Goal: Transaction & Acquisition: Purchase product/service

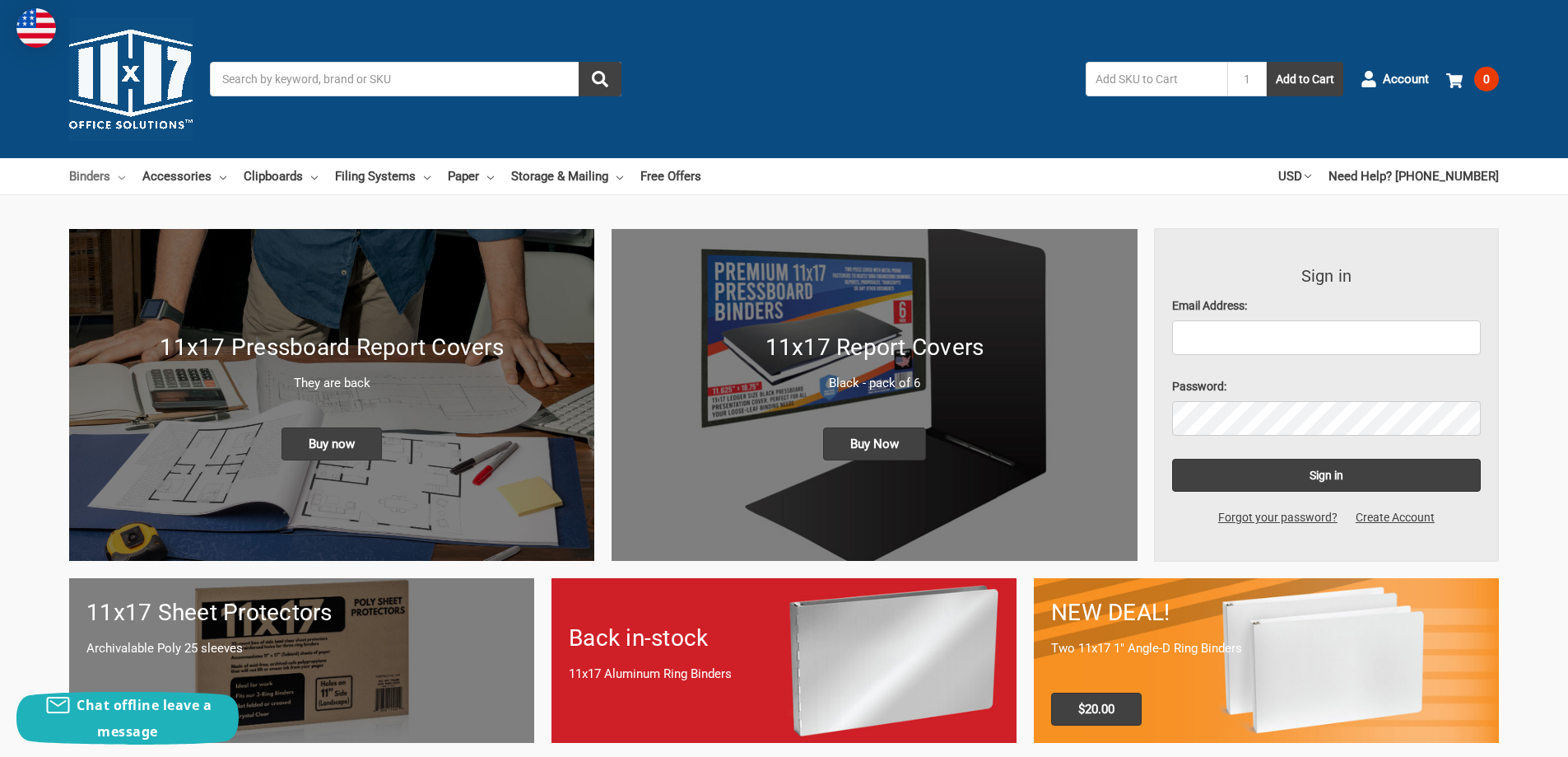
click at [101, 179] on link "Binders" at bounding box center [97, 176] width 56 height 36
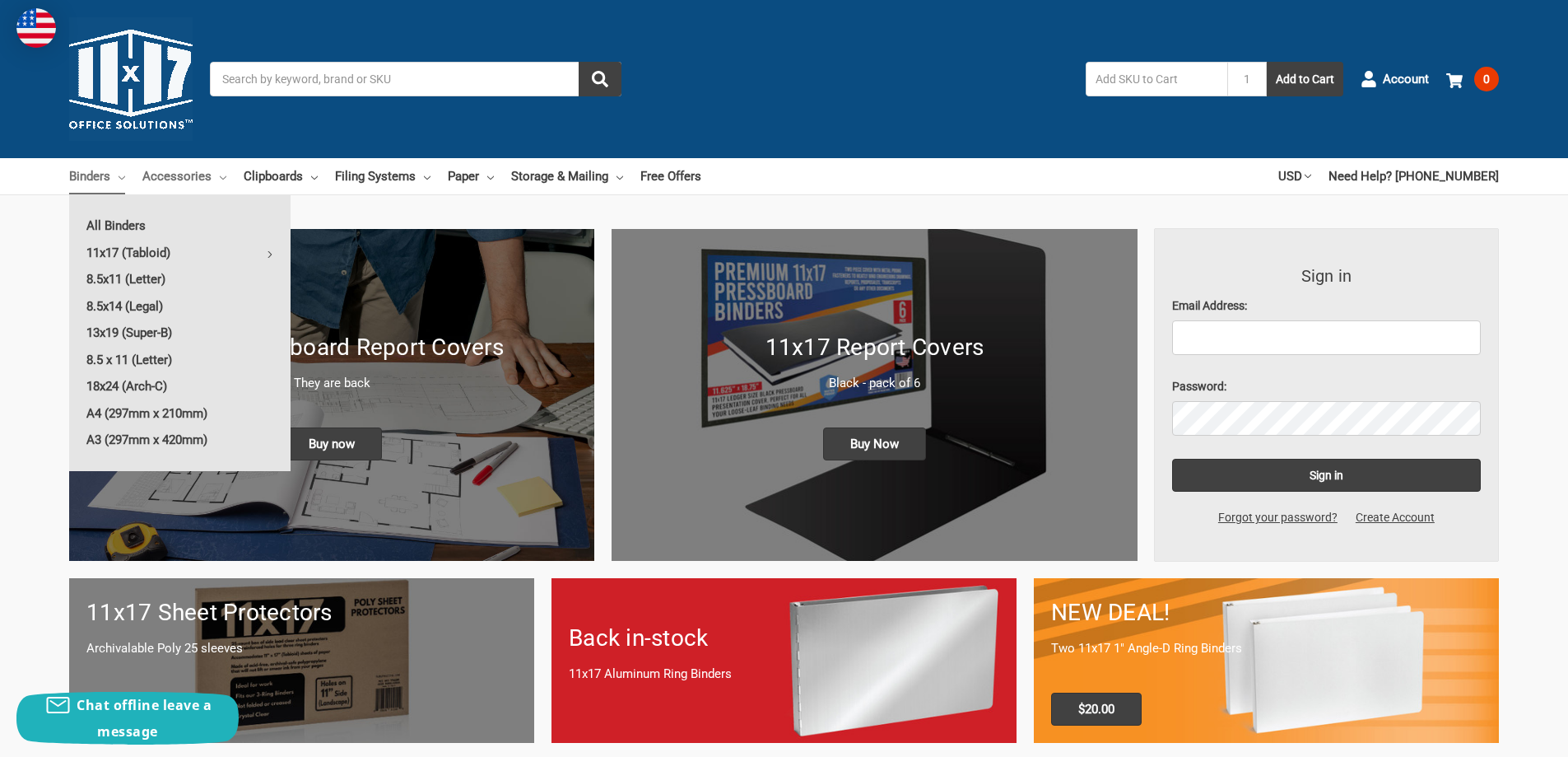
click at [181, 172] on link "Accessories" at bounding box center [185, 176] width 84 height 36
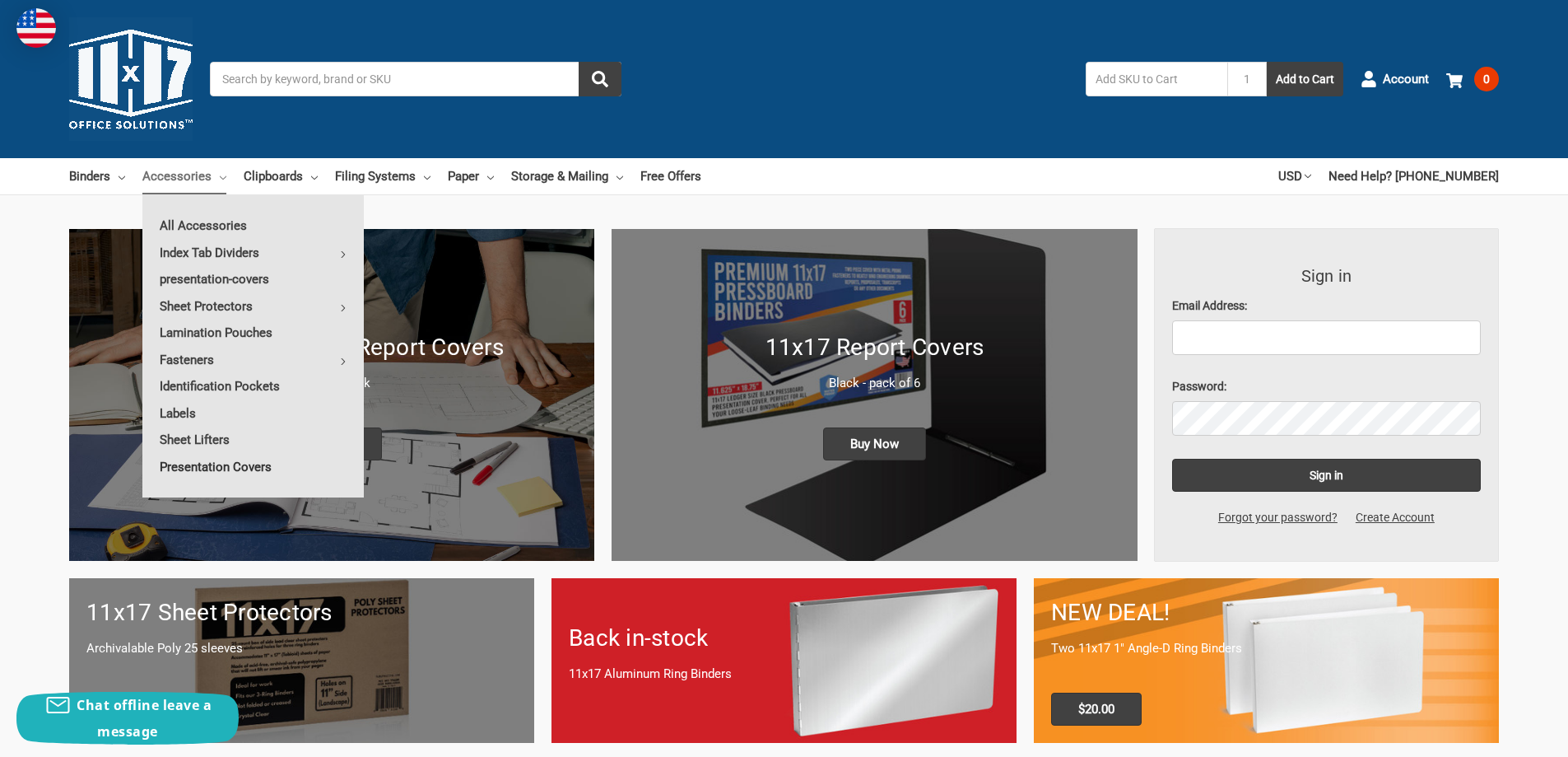
click at [256, 461] on link "Presentation Covers" at bounding box center [254, 467] width 222 height 26
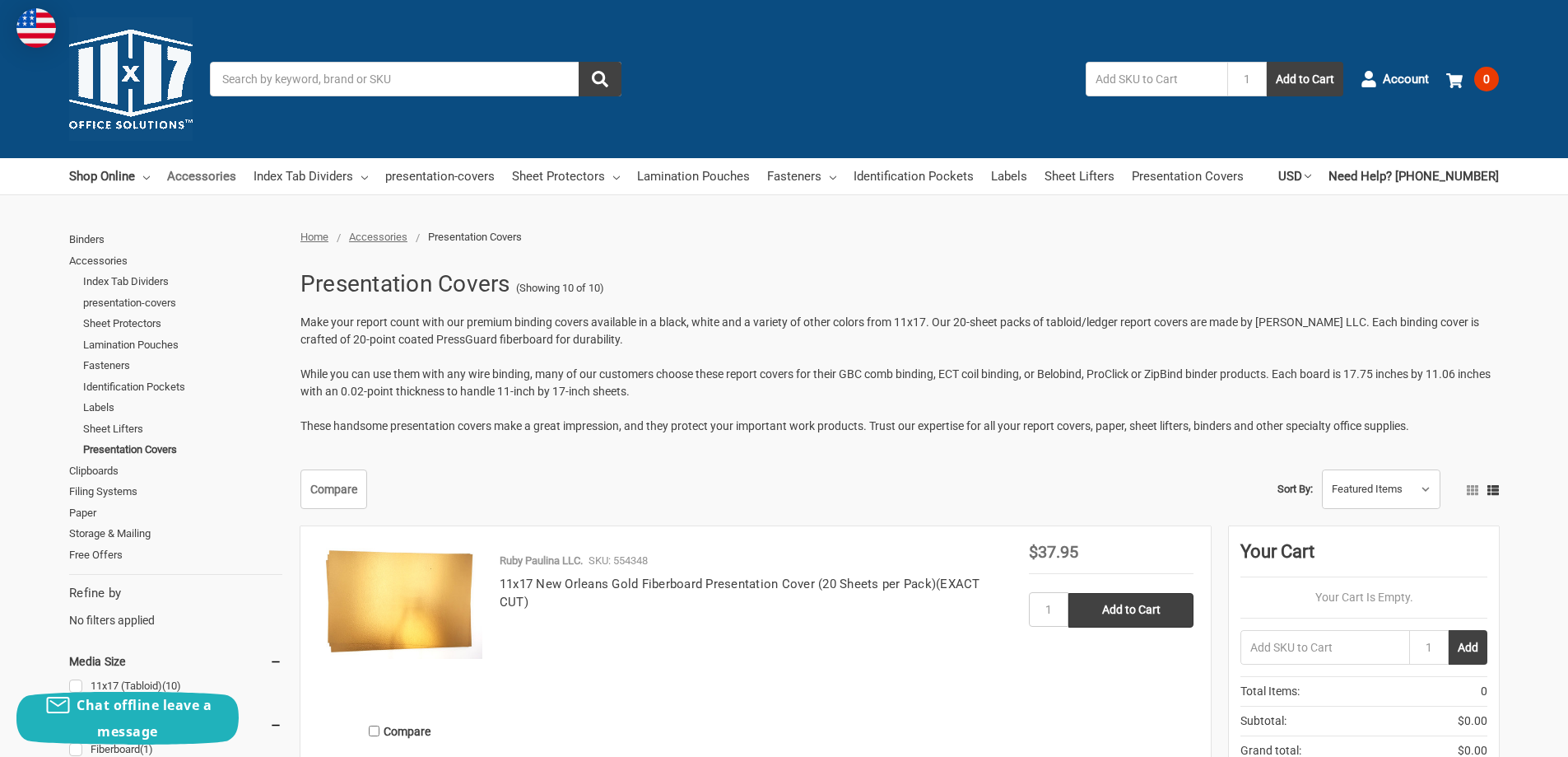
click at [211, 180] on link "Accessories" at bounding box center [201, 176] width 69 height 36
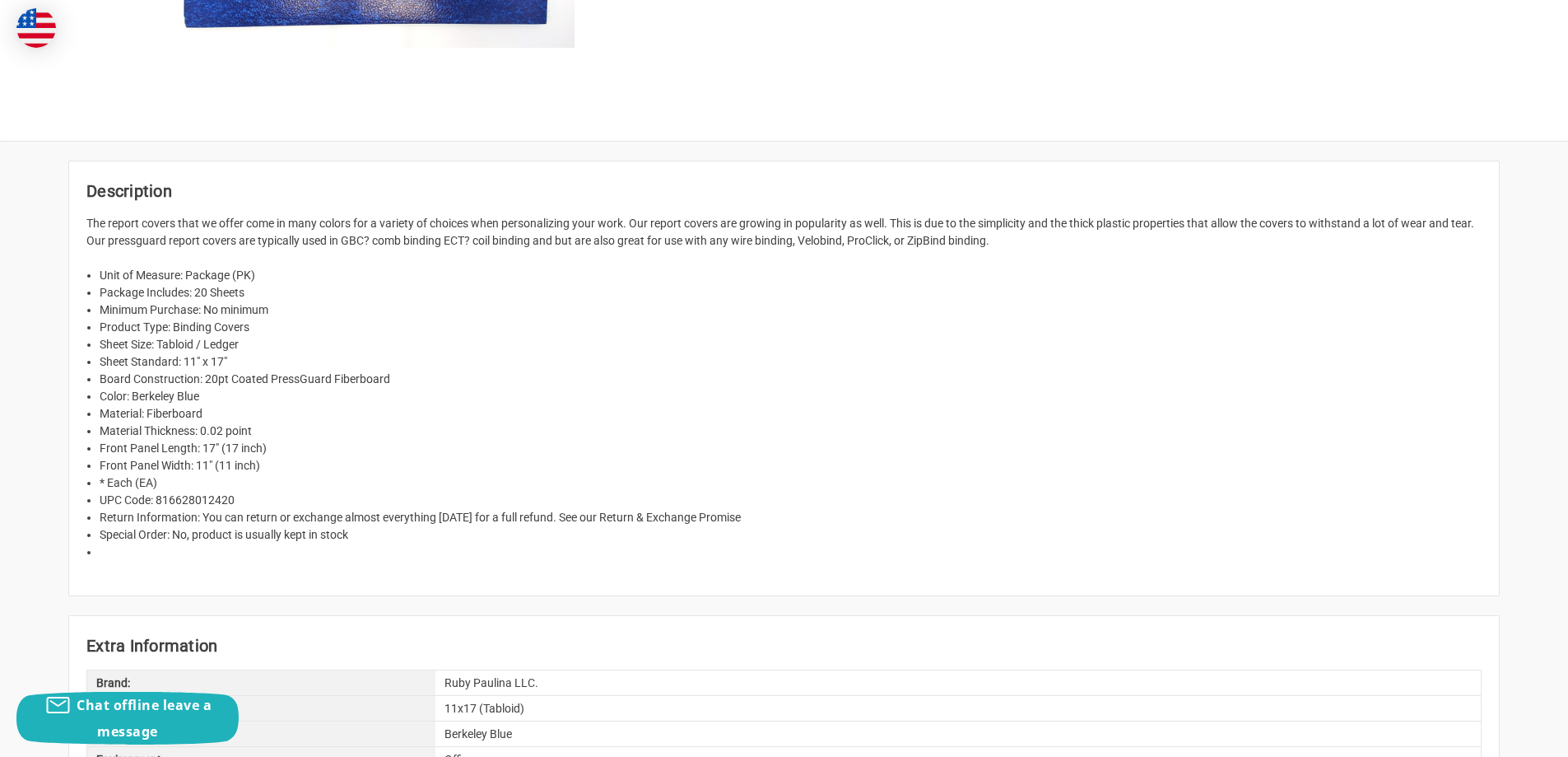
scroll to position [494, 0]
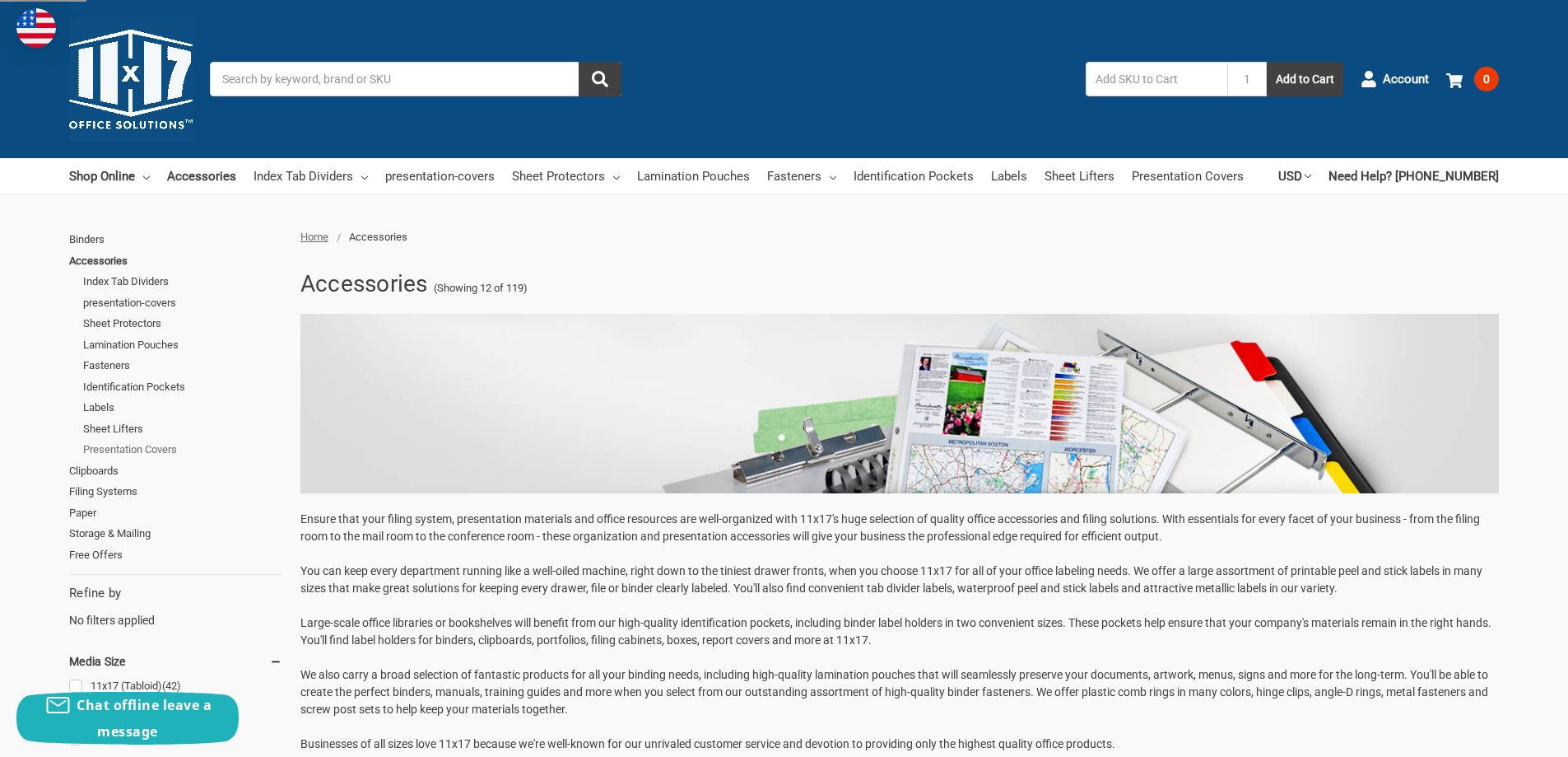
click at [127, 447] on link "Presentation Covers" at bounding box center [183, 449] width 199 height 21
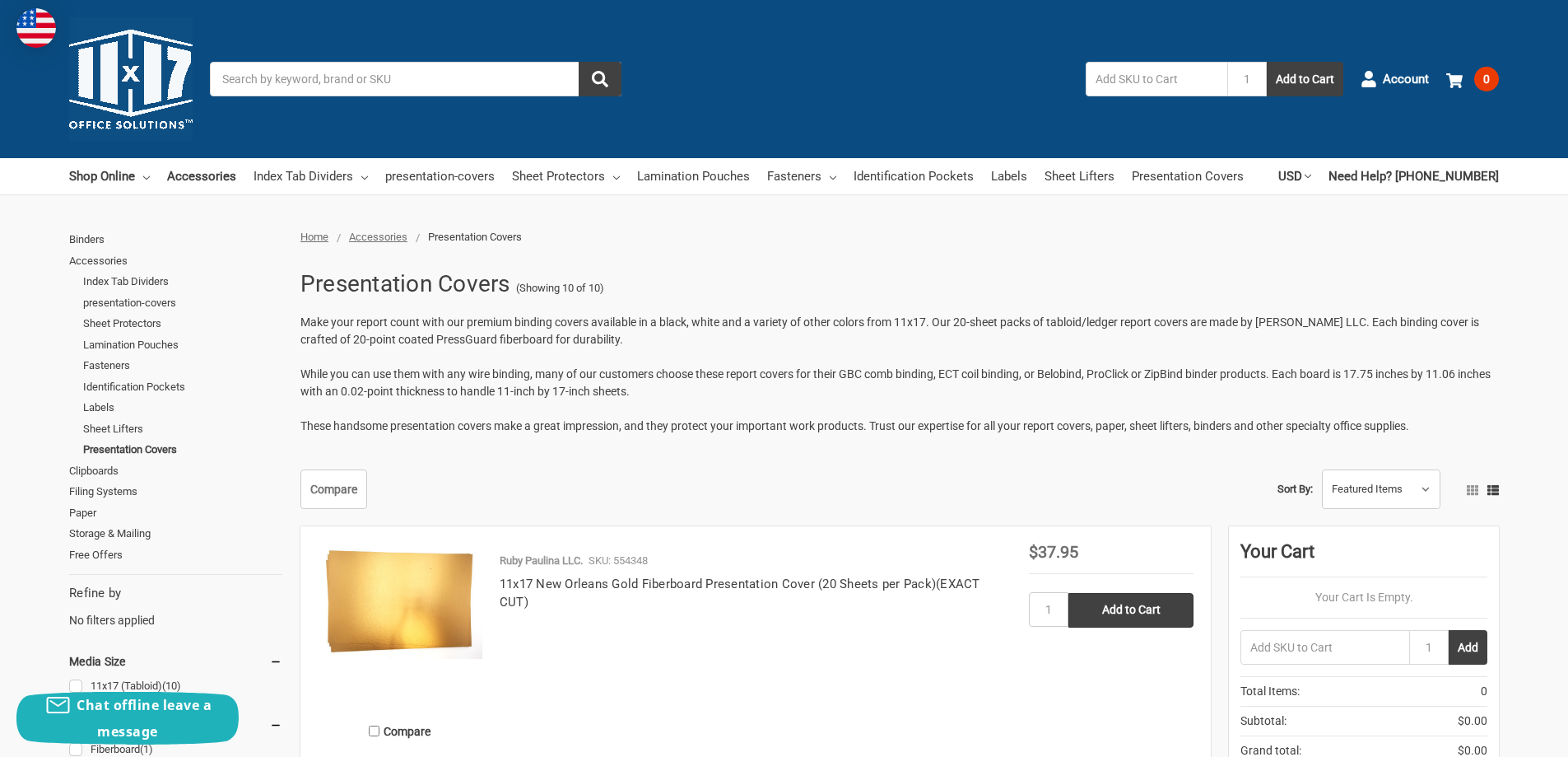
click at [412, 74] on input "Search" at bounding box center [416, 78] width 412 height 34
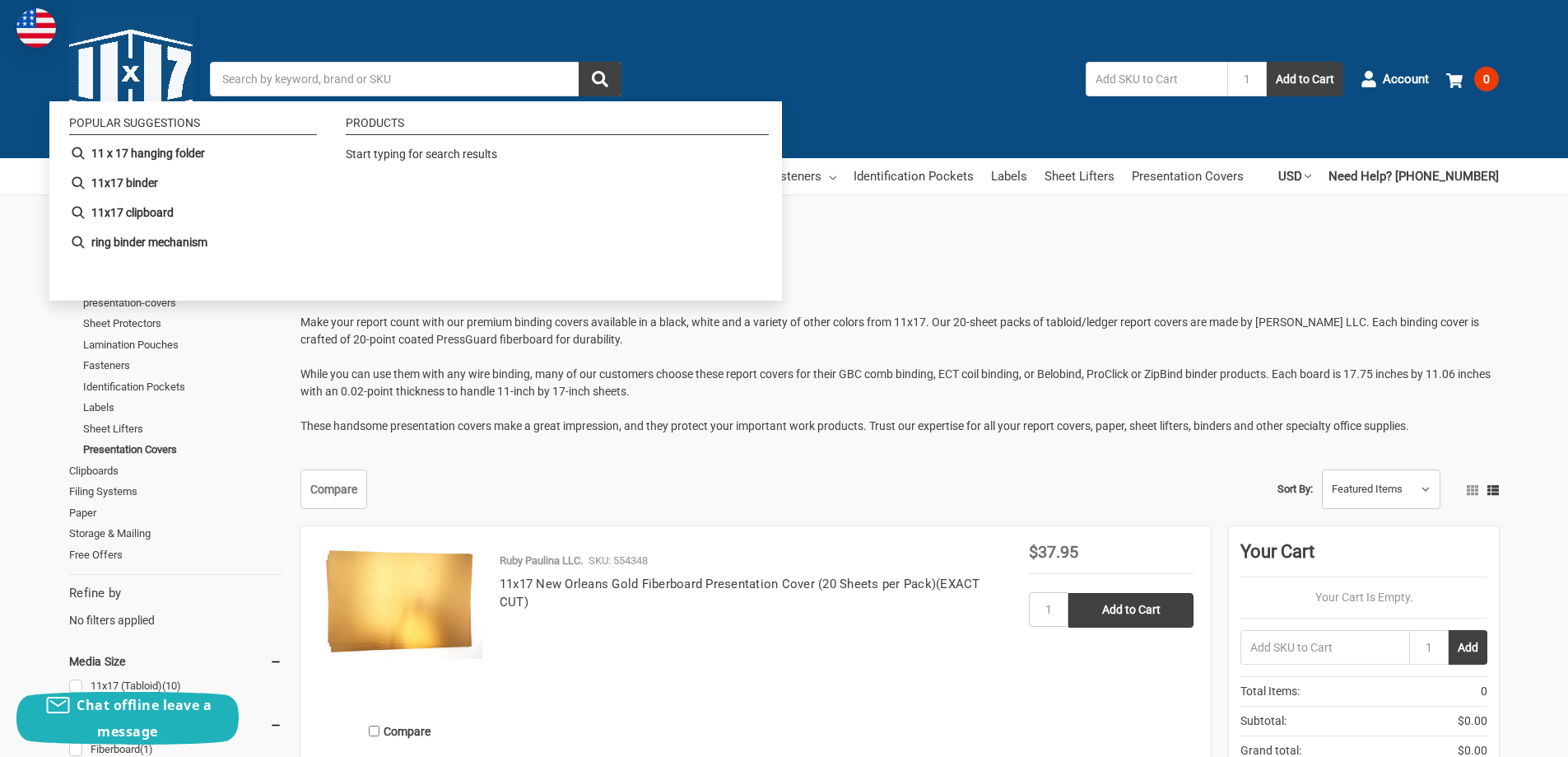
paste input "11x17 Report Cover Pressboard Binder"
type input "11x17 Report Cover Pressboard Binder"
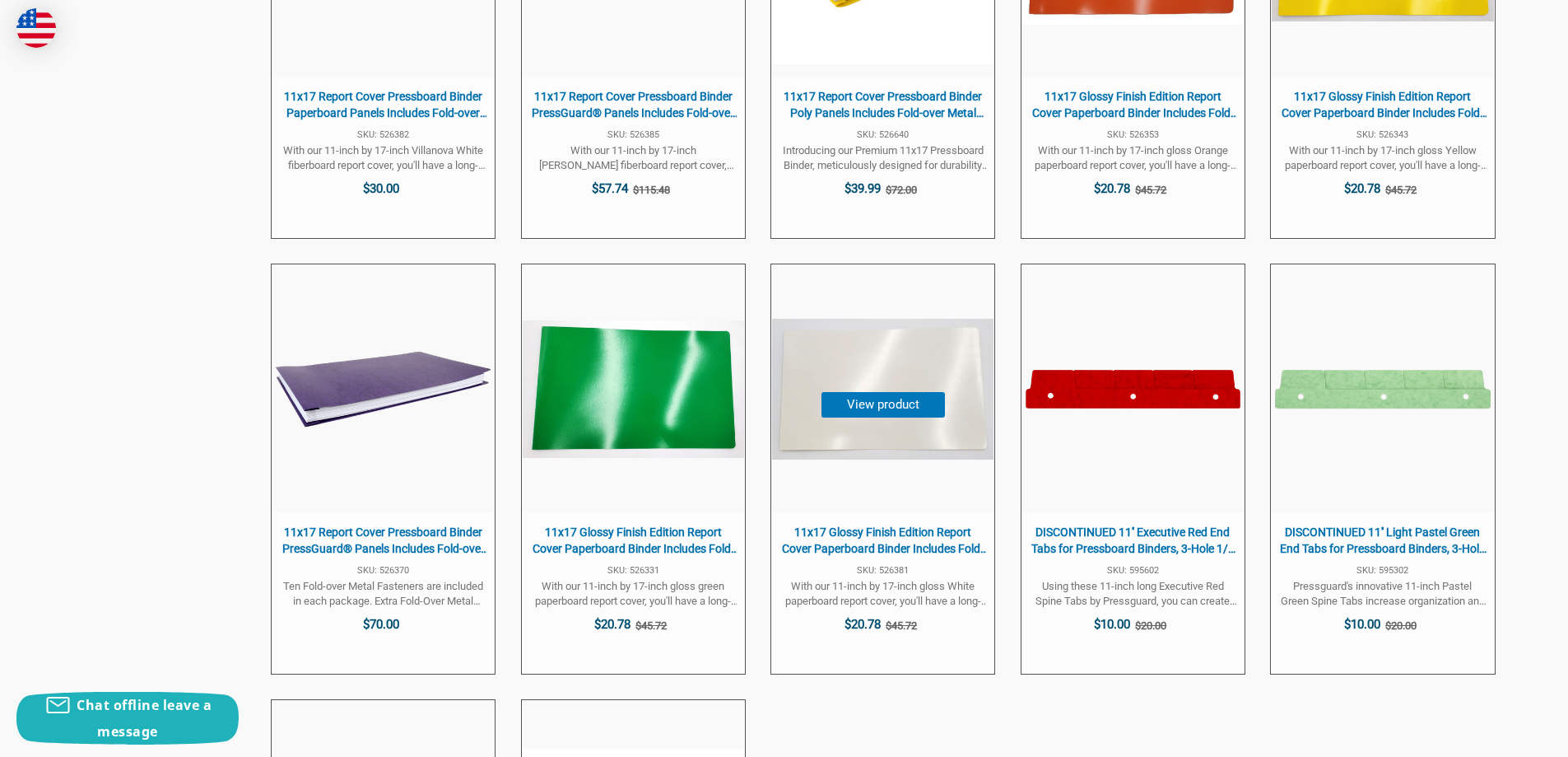
scroll to position [1811, 0]
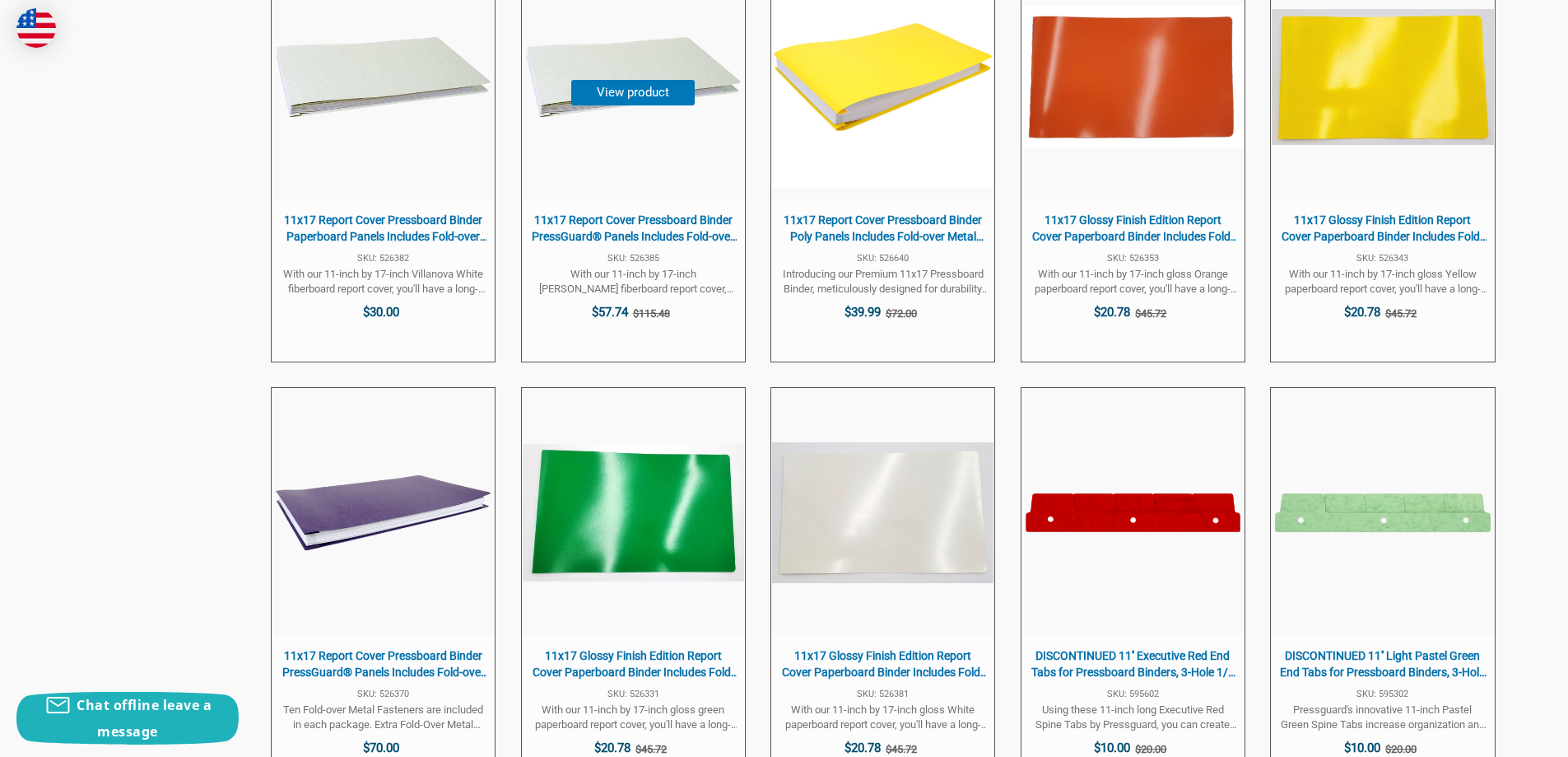
click at [596, 235] on span "11x17 Report Cover Pressboard Binder PressGuard® Panels Includes Fold-over Meta…" at bounding box center [634, 228] width 207 height 32
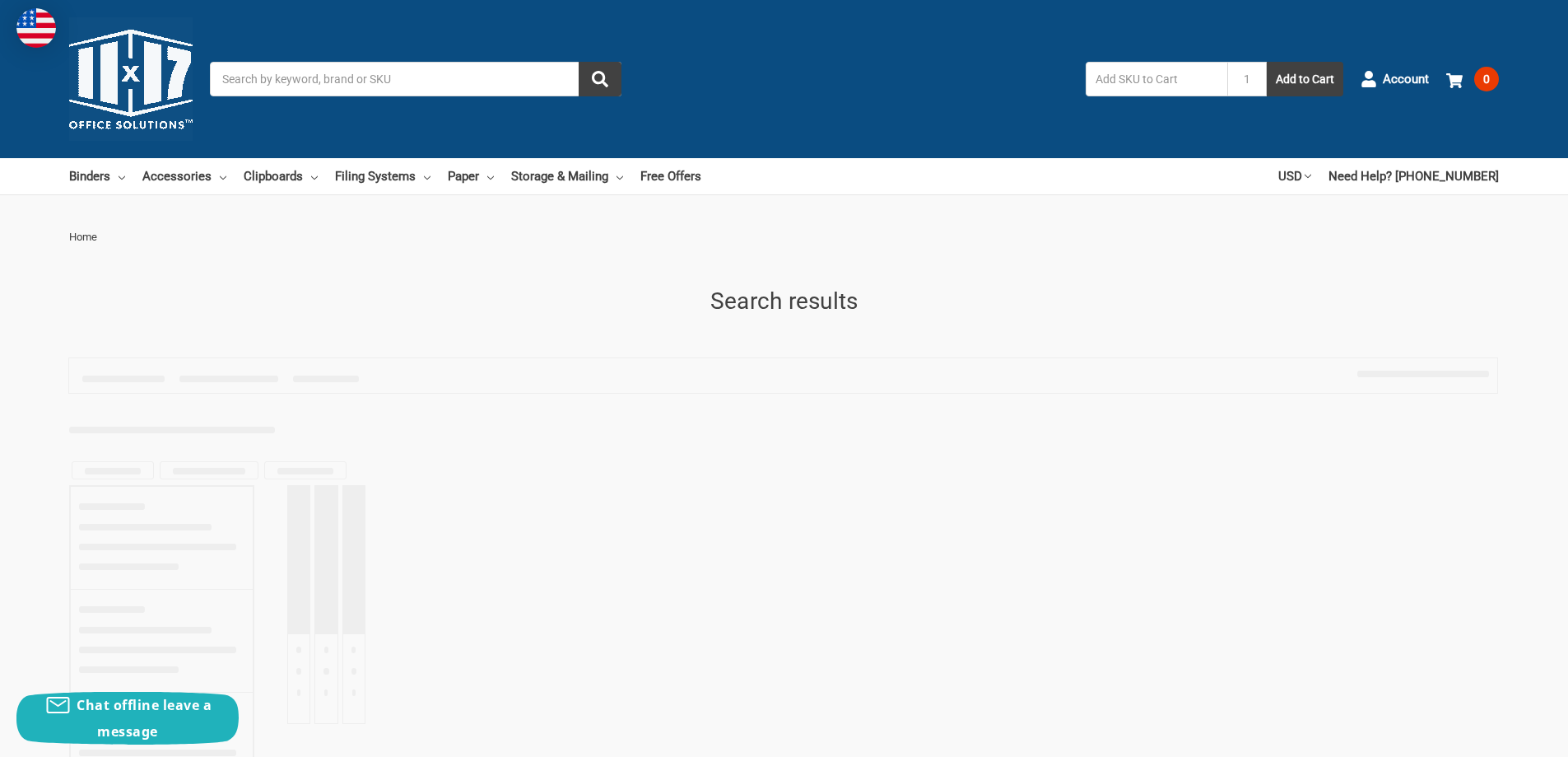
type input "11x17 Report Cover Pressboard Binder"
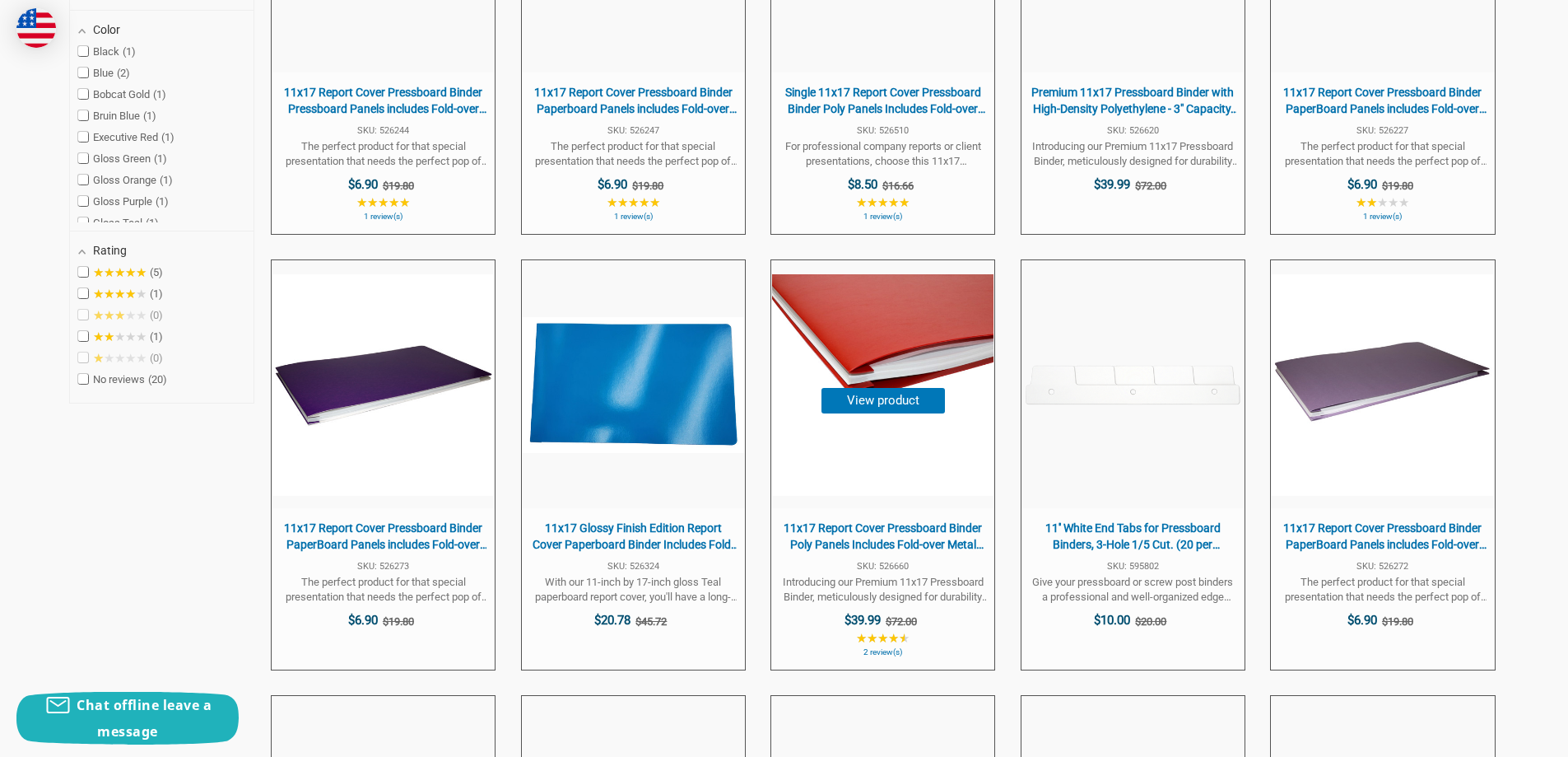
scroll to position [494, 0]
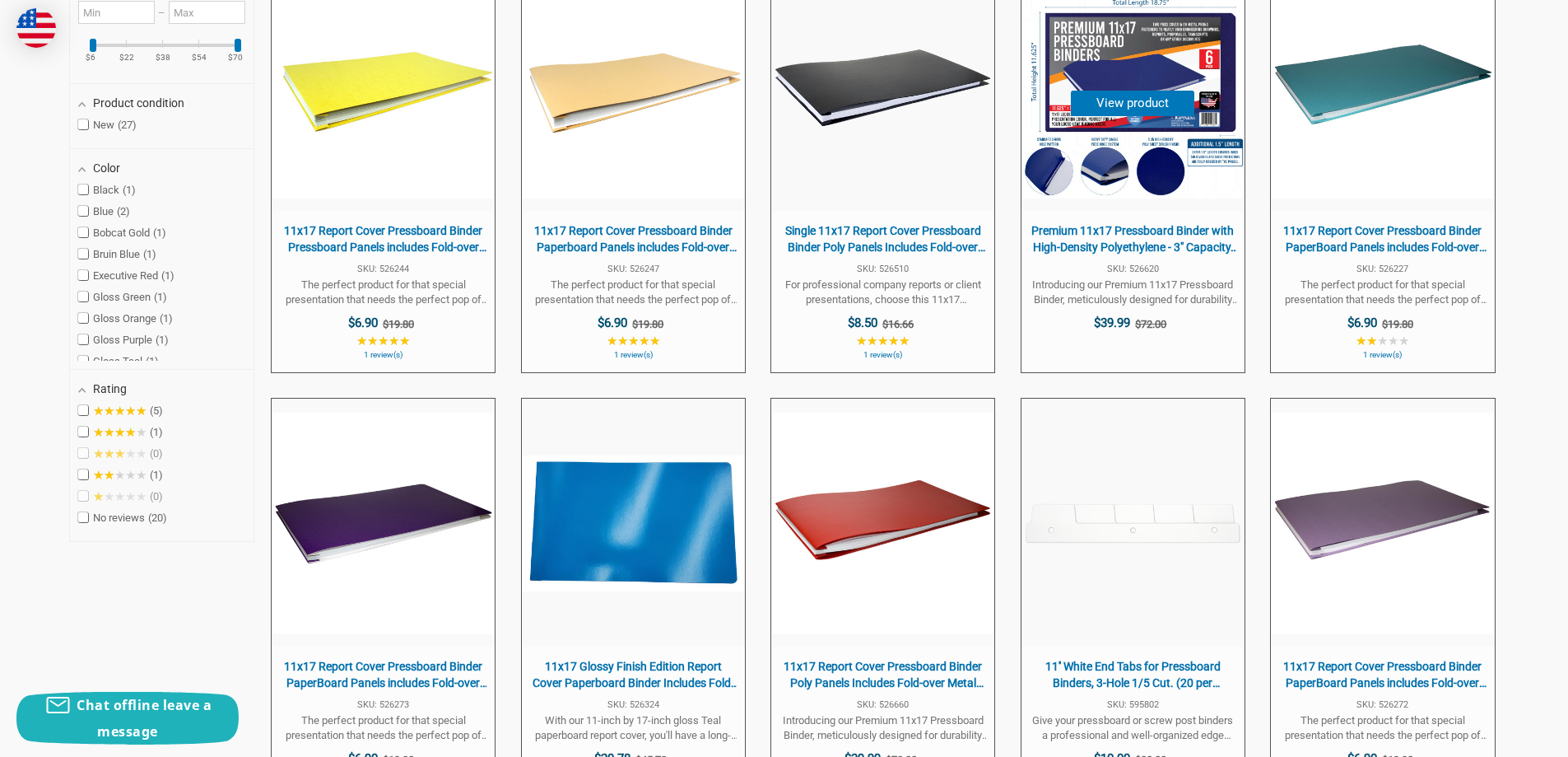
click at [1131, 226] on span "Premium 11x17 Pressboard Binder with High-Density Polyethylene - 3" Capacity, C…" at bounding box center [1134, 239] width 207 height 32
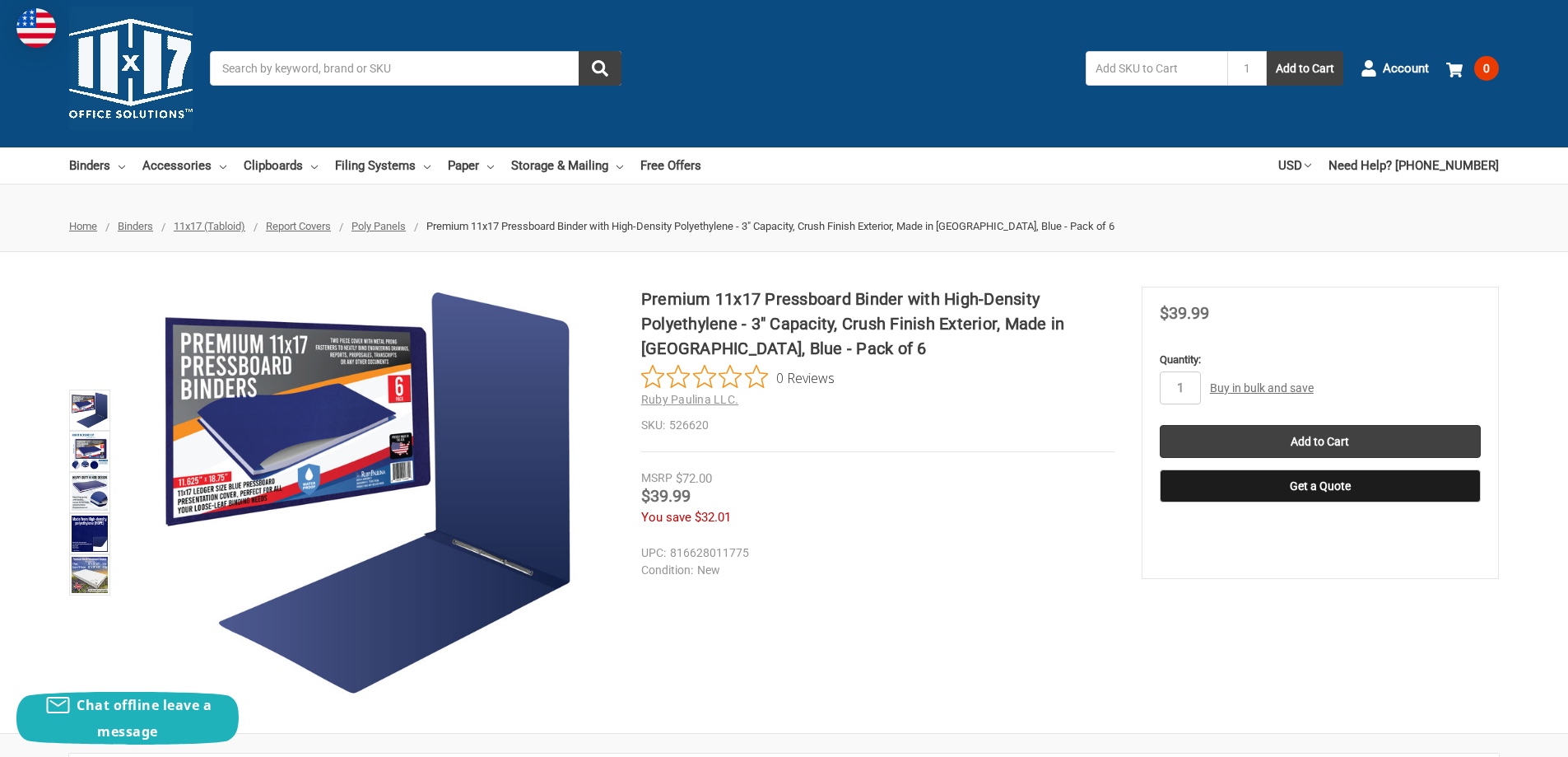
scroll to position [82, 0]
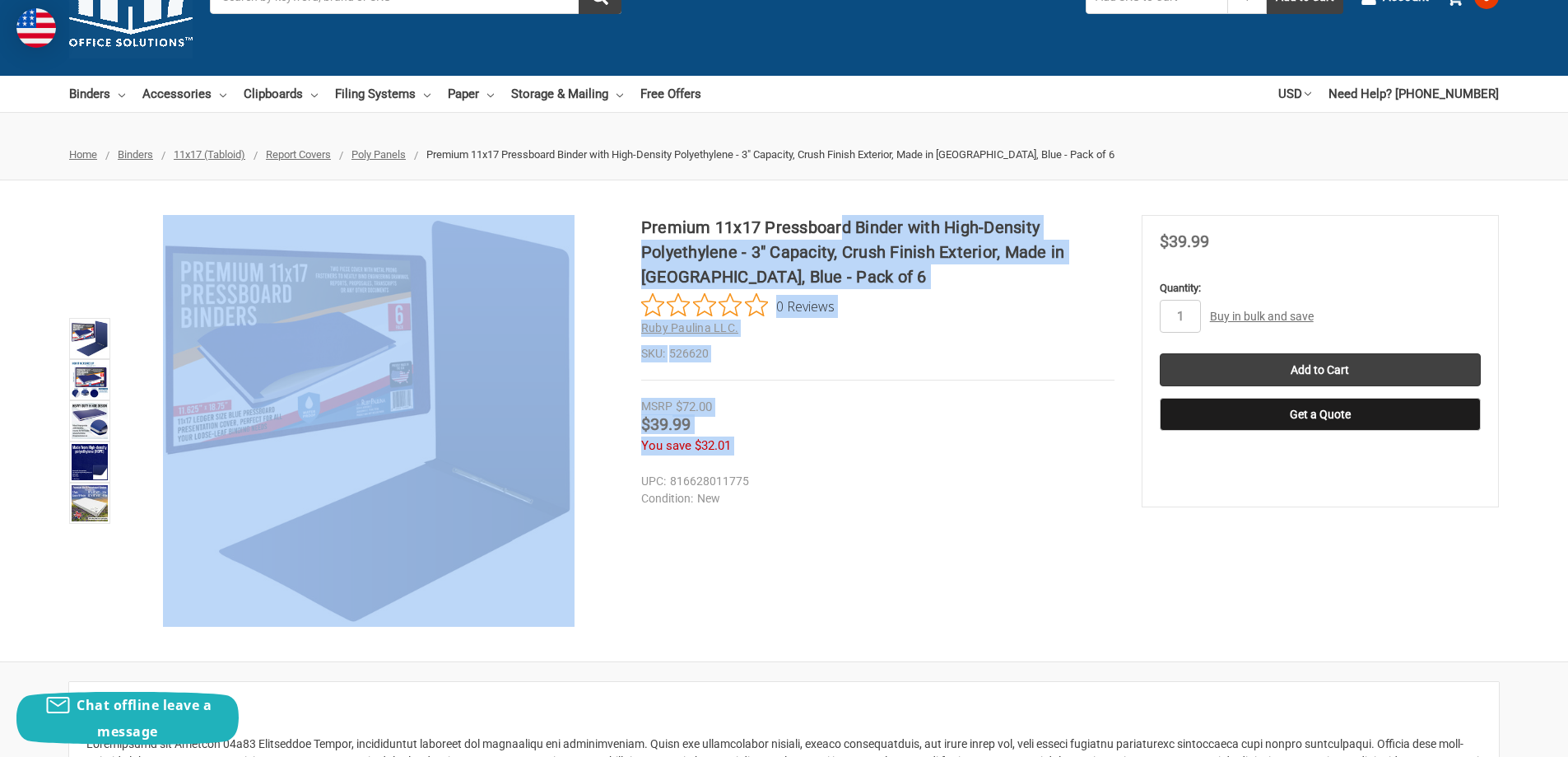
drag, startPoint x: 640, startPoint y: 229, endPoint x: 843, endPoint y: 228, distance: 203.0
click at [843, 228] on div "Premium 11x17 Pressboard Binder with High-Density Polyethylene - 3" Capacity, C…" at bounding box center [784, 420] width 1568 height 412
click at [882, 229] on h1 "Premium 11x17 Pressboard Binder with High-Density Polyethylene - 3" Capacity, C…" at bounding box center [878, 251] width 474 height 74
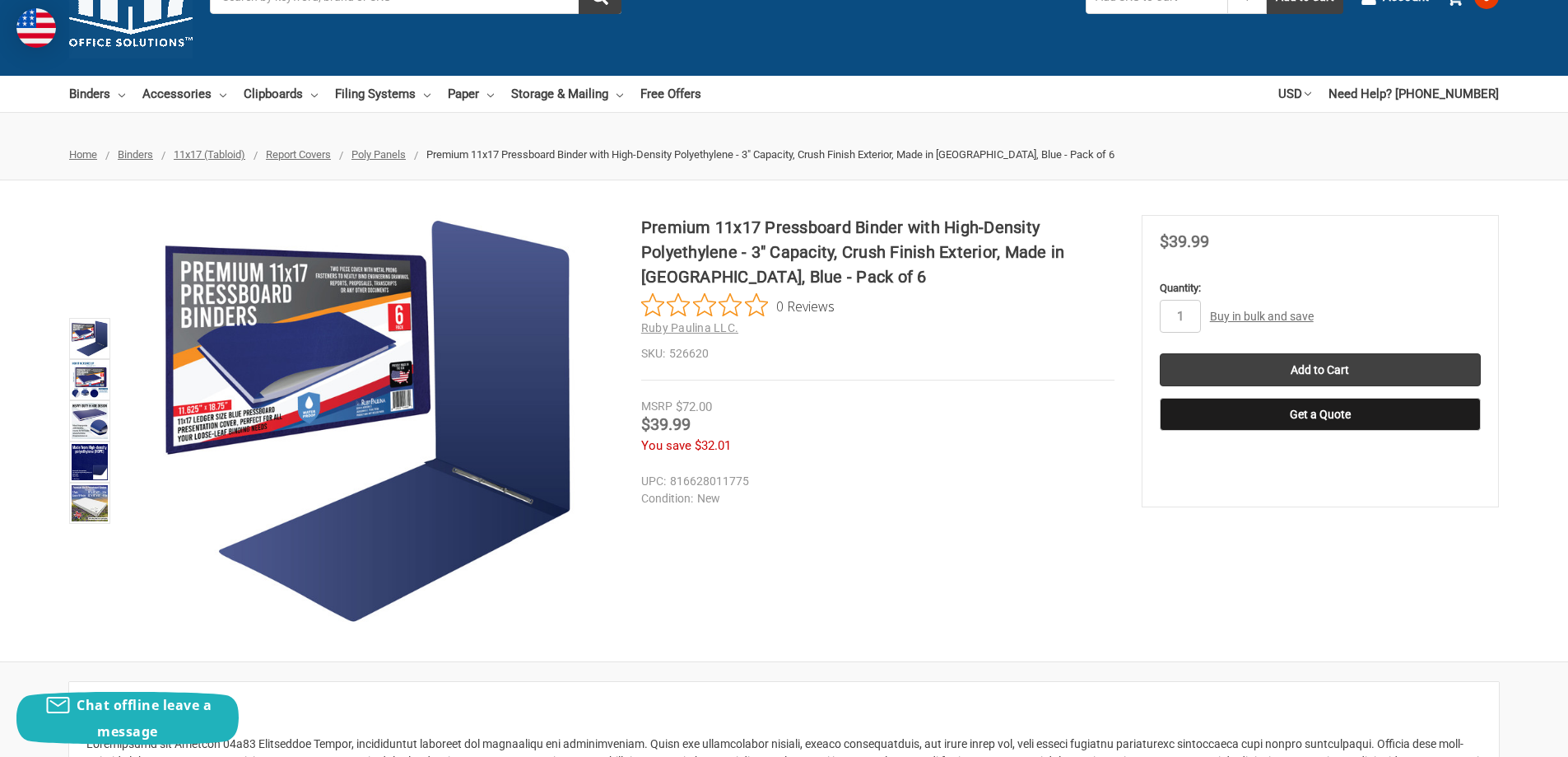
click at [898, 230] on h1 "Premium 11x17 Pressboard Binder with High-Density Polyethylene - 3" Capacity, C…" at bounding box center [878, 251] width 474 height 74
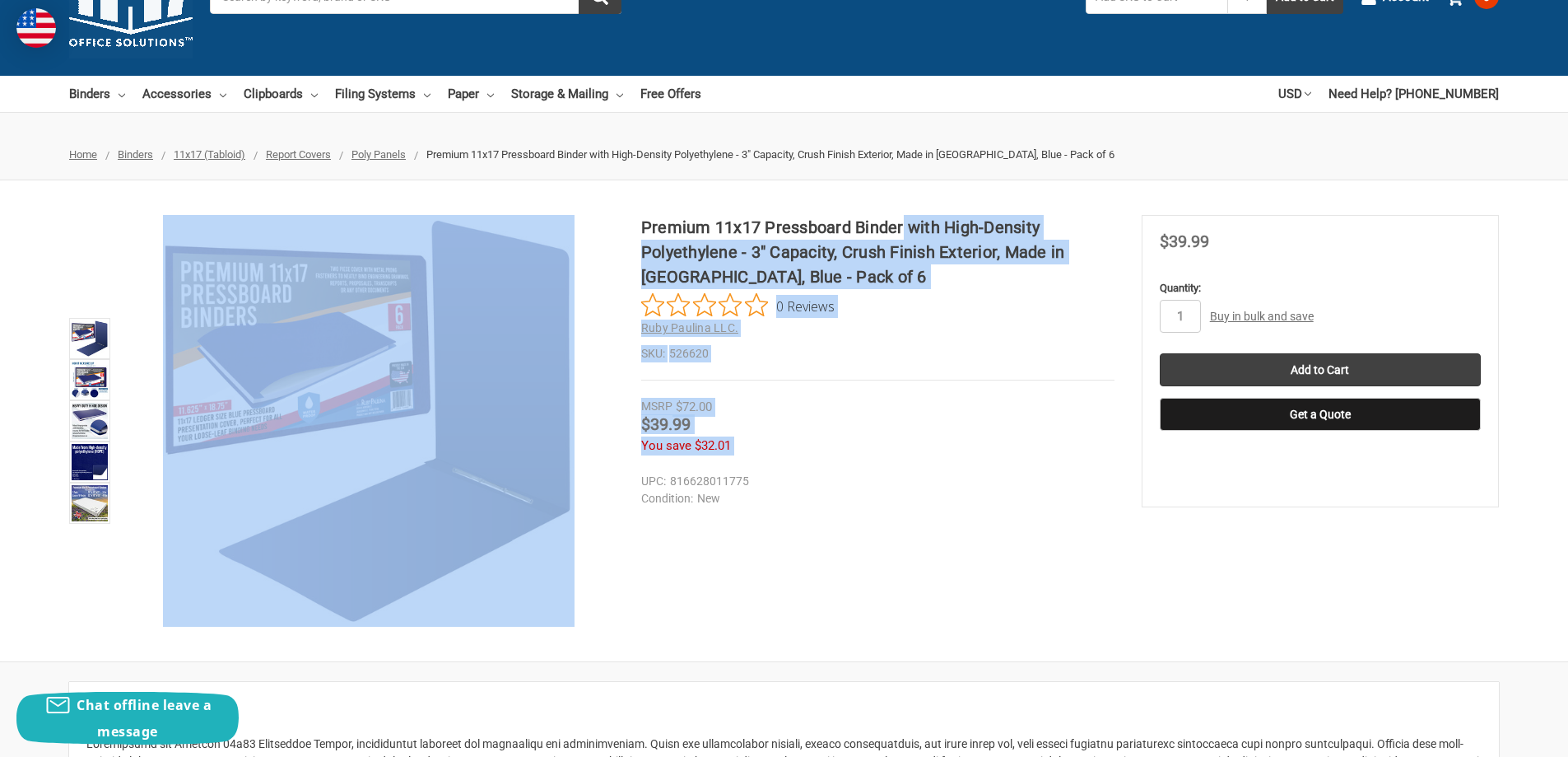
drag, startPoint x: 902, startPoint y: 226, endPoint x: 639, endPoint y: 218, distance: 263.1
click at [639, 218] on div "Premium 11x17 Pressboard Binder with High-Density Polyethylene - 3" Capacity, C…" at bounding box center [784, 420] width 1568 height 412
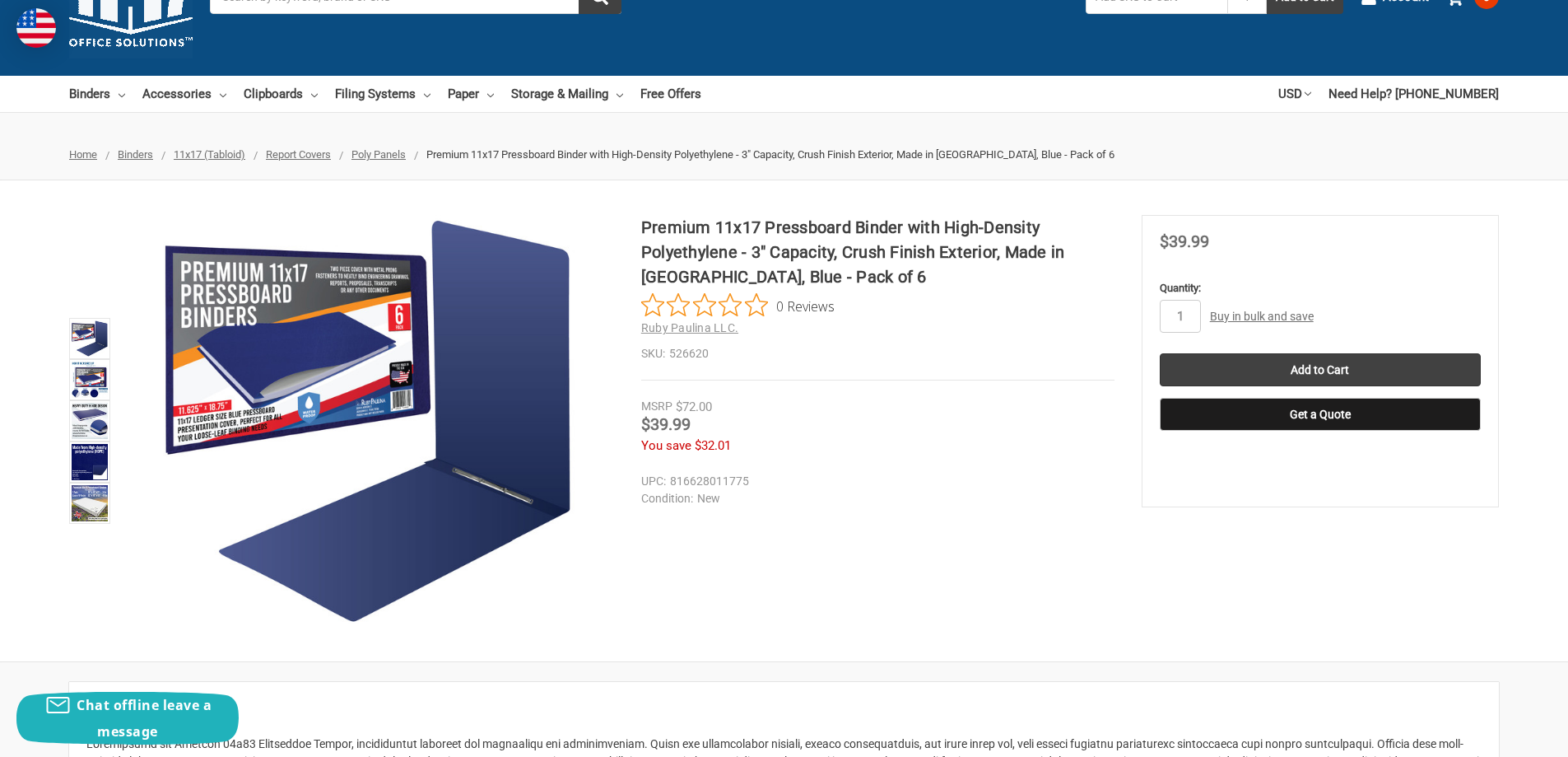
click at [669, 222] on h1 "Premium 11x17 Pressboard Binder with High-Density Polyethylene - 3" Capacity, C…" at bounding box center [878, 251] width 474 height 74
drag, startPoint x: 643, startPoint y: 226, endPoint x: 904, endPoint y: 227, distance: 261.0
click at [904, 227] on h1 "Premium 11x17 Pressboard Binder with High-Density Polyethylene - 3" Capacity, C…" at bounding box center [878, 251] width 474 height 74
copy h1 "Premium 11x17 Pressboard Binder"
